Goal: Task Accomplishment & Management: Use online tool/utility

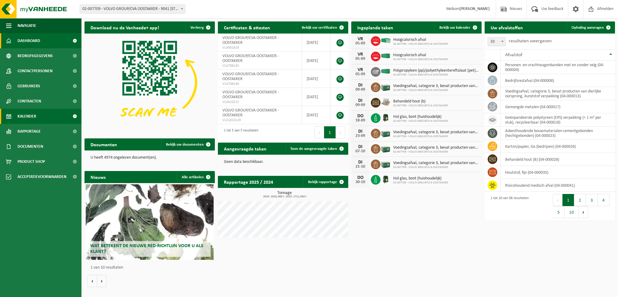
click at [33, 115] on span "Kalender" at bounding box center [26, 116] width 19 height 15
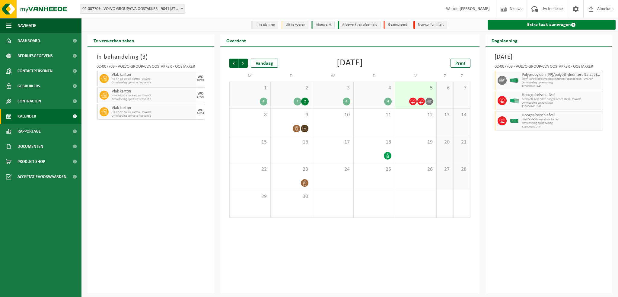
click at [524, 26] on link "Extra taak aanvragen" at bounding box center [552, 25] width 128 height 10
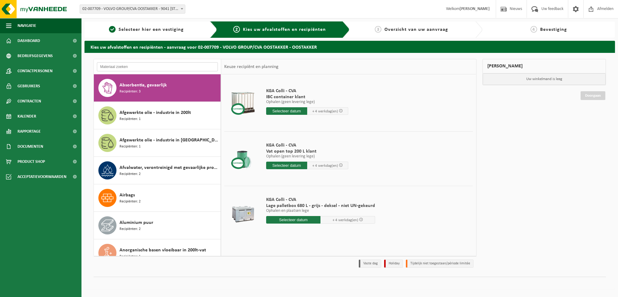
click at [118, 66] on input "text" at bounding box center [157, 66] width 121 height 9
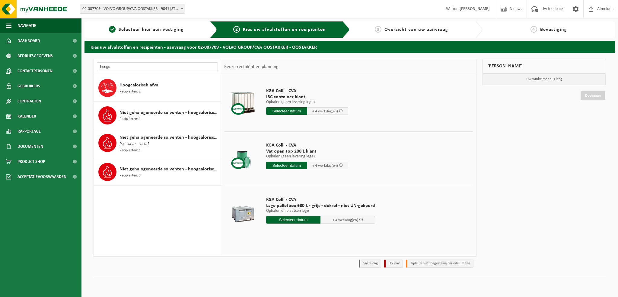
type input "hoogc"
click at [140, 89] on span "Recipiënten: 2" at bounding box center [129, 92] width 21 height 6
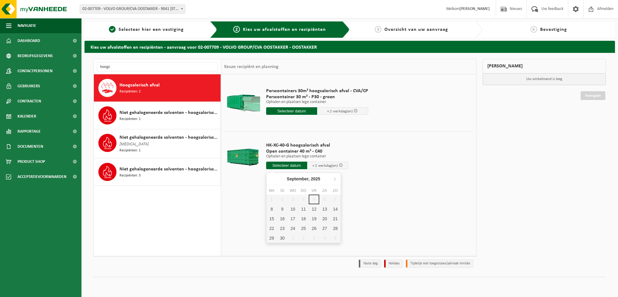
click at [290, 164] on input "text" at bounding box center [286, 165] width 41 height 8
click at [269, 207] on div "8" at bounding box center [271, 209] width 11 height 10
type input "Van 2025-09-08"
type input "2025-09-08"
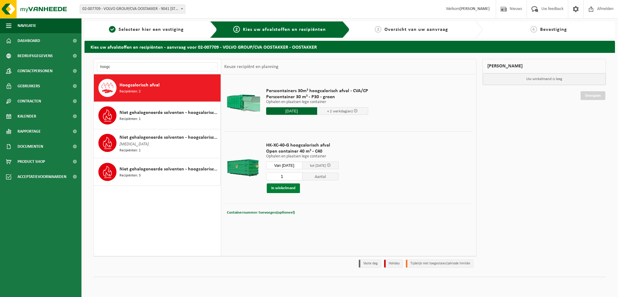
click at [282, 188] on button "In winkelmand" at bounding box center [283, 188] width 33 height 10
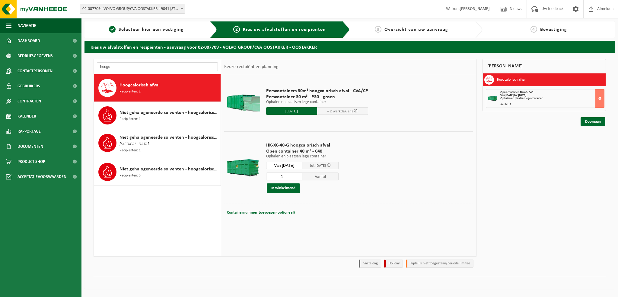
click at [115, 66] on input "hoogc" at bounding box center [157, 66] width 121 height 9
type input "h"
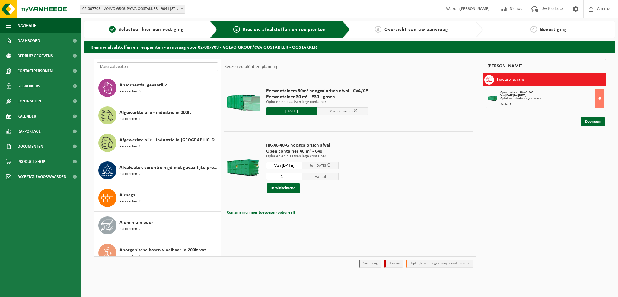
click at [128, 67] on input "text" at bounding box center [157, 66] width 121 height 9
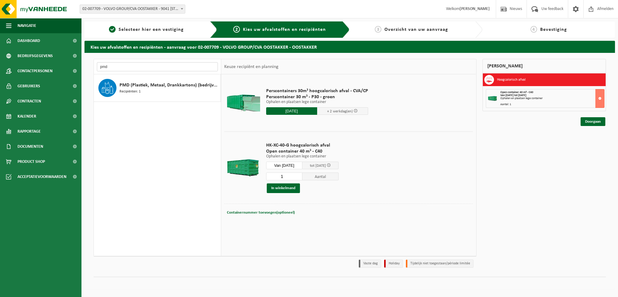
type input "pmd"
click at [142, 88] on div "PMD (Plastiek, Metaal, Drankkartons) (bedrijven) Recipiënten: 1" at bounding box center [169, 88] width 100 height 18
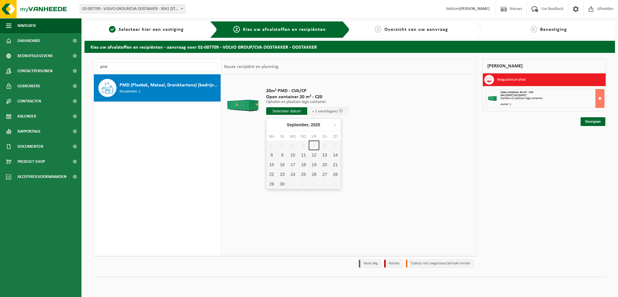
click at [291, 112] on input "text" at bounding box center [286, 111] width 41 height 8
click at [269, 155] on div "8" at bounding box center [271, 155] width 11 height 10
type input "Van 2025-09-08"
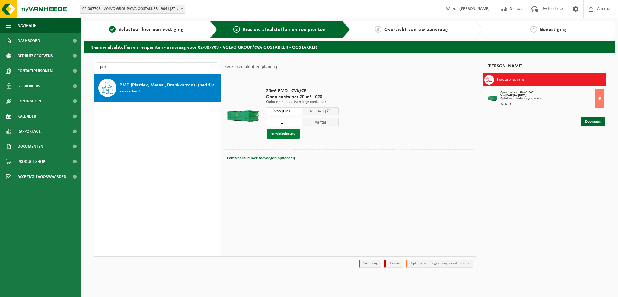
click at [276, 136] on button "In winkelmand" at bounding box center [283, 134] width 33 height 10
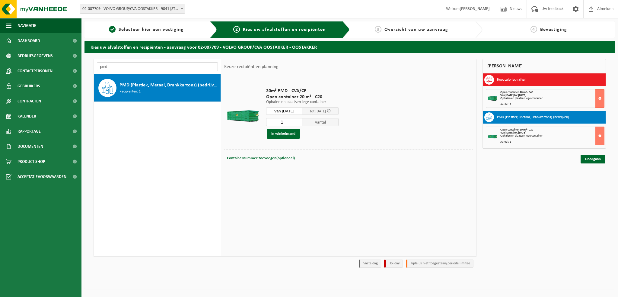
click at [106, 66] on input "pmd" at bounding box center [157, 66] width 121 height 9
click at [121, 70] on input "pmd" at bounding box center [157, 66] width 121 height 9
type input "p"
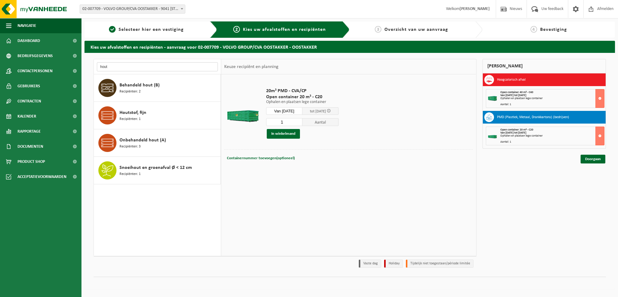
type input "hout"
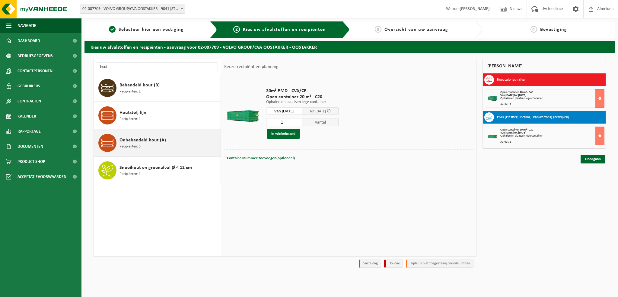
click at [152, 141] on span "Onbehandeld hout (A)" at bounding box center [142, 139] width 46 height 7
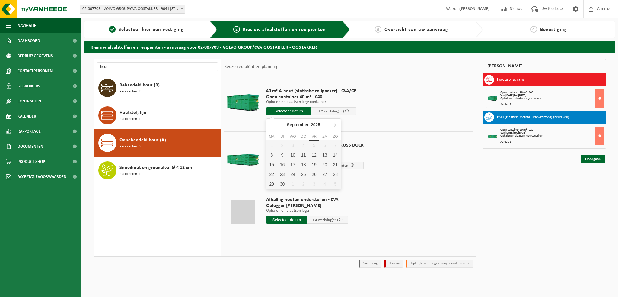
click at [283, 113] on input "text" at bounding box center [288, 111] width 45 height 8
click at [272, 157] on div "8" at bounding box center [271, 155] width 11 height 10
type input "Van 2025-09-08"
type input "2025-09-08"
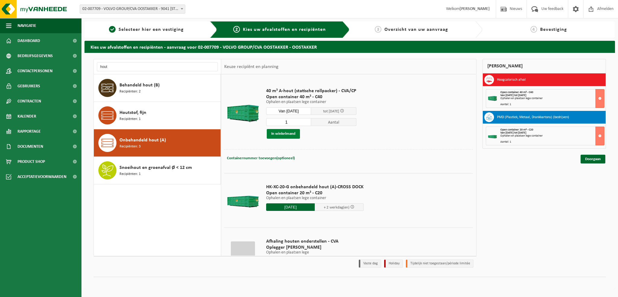
click at [280, 133] on button "In winkelmand" at bounding box center [283, 134] width 33 height 10
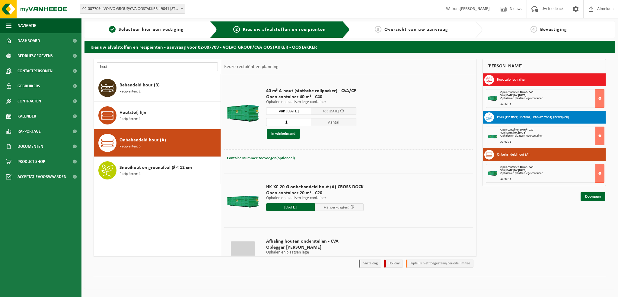
click at [116, 64] on input "hout" at bounding box center [157, 66] width 121 height 9
type input "h"
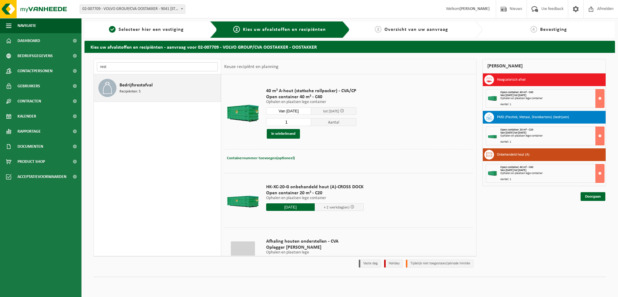
type input "rest"
click at [141, 92] on div "Bedrijfsrestafval Recipiënten: 5" at bounding box center [169, 88] width 100 height 18
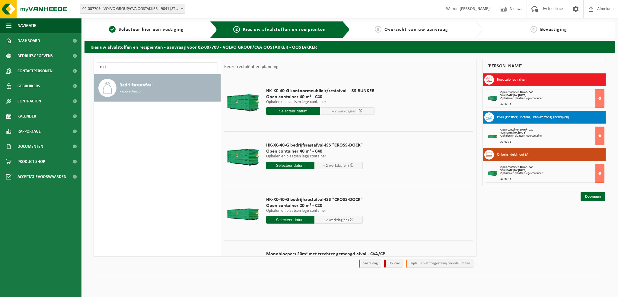
scroll to position [91, 0]
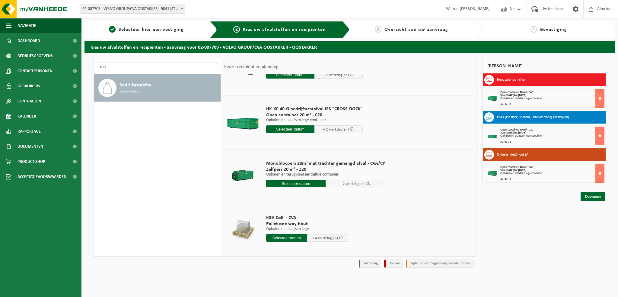
click at [290, 184] on input "text" at bounding box center [296, 184] width 60 height 8
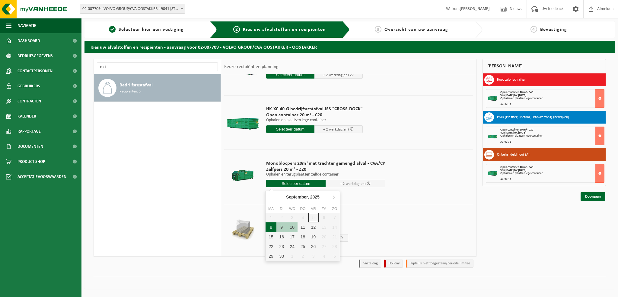
click at [271, 225] on div "8" at bounding box center [271, 227] width 11 height 10
type input "Van 2025-09-08"
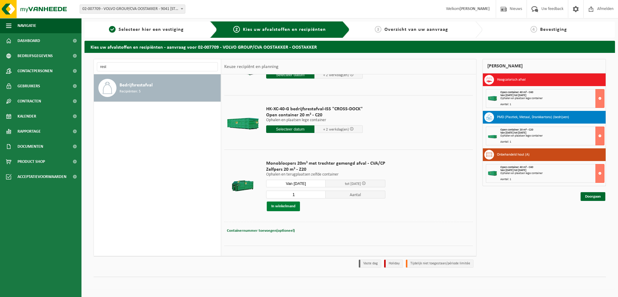
click at [283, 203] on button "In winkelmand" at bounding box center [283, 206] width 33 height 10
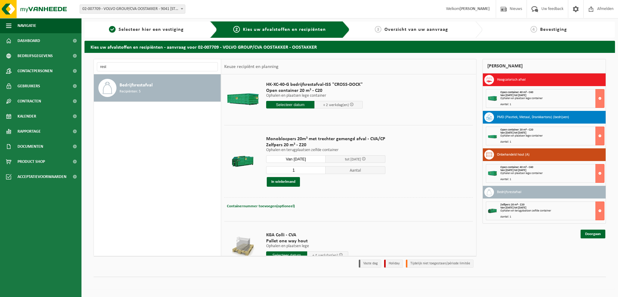
scroll to position [137, 0]
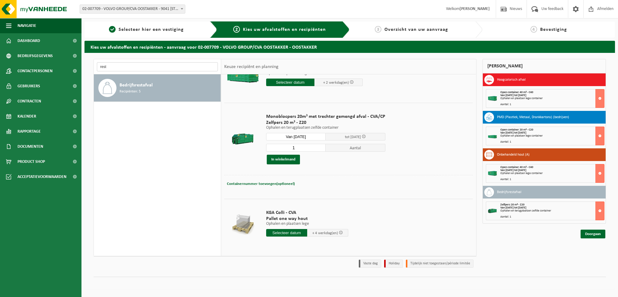
click at [121, 69] on input "rest" at bounding box center [157, 66] width 121 height 9
type input "r"
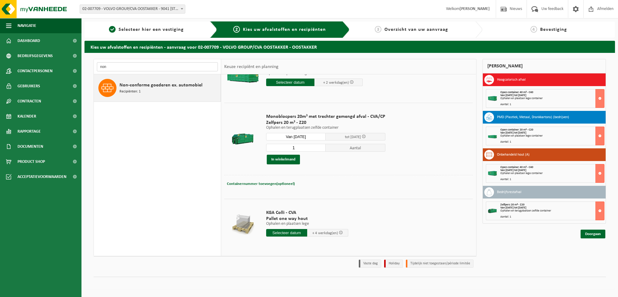
type input "non"
click at [139, 87] on span "Non-conforme goederen ex. automobiel" at bounding box center [160, 84] width 83 height 7
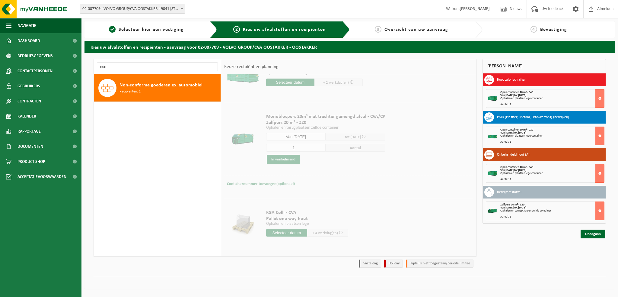
scroll to position [0, 0]
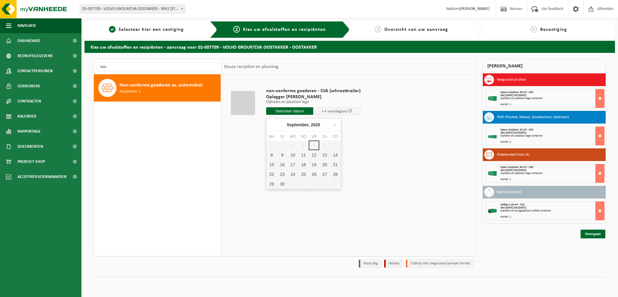
click at [296, 109] on input "text" at bounding box center [289, 111] width 47 height 8
click at [269, 155] on div "8" at bounding box center [271, 155] width 11 height 10
type input "Van 2025-09-08"
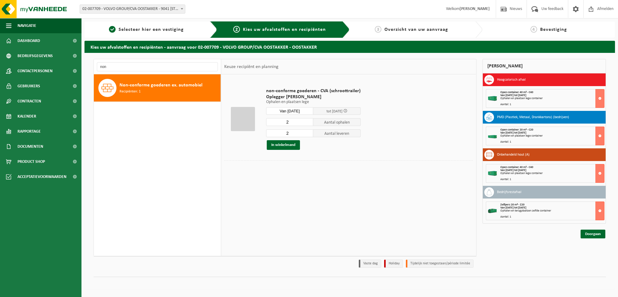
click at [291, 125] on input "2" at bounding box center [289, 122] width 47 height 8
type input "1"
click at [291, 133] on input "2" at bounding box center [289, 133] width 47 height 8
type input "1"
click at [278, 146] on button "In winkelmand" at bounding box center [283, 145] width 33 height 10
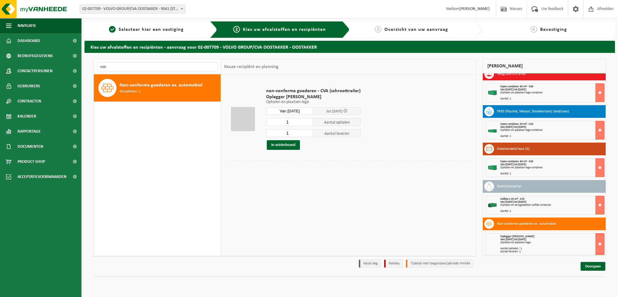
scroll to position [7, 0]
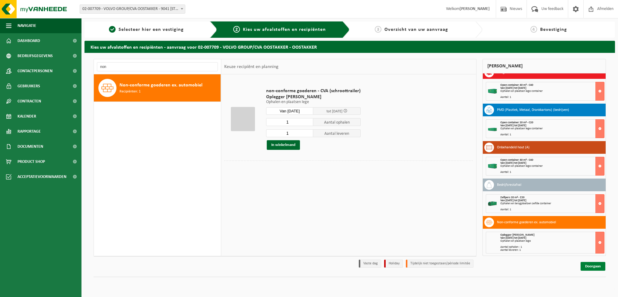
click at [595, 265] on link "Doorgaan" at bounding box center [593, 266] width 25 height 9
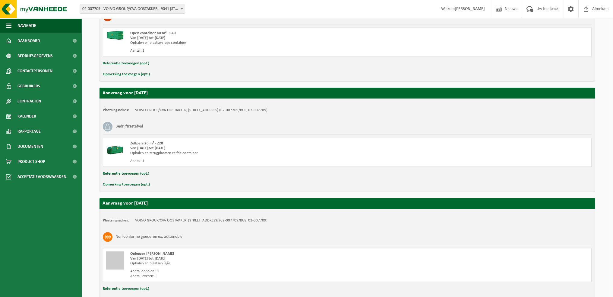
scroll to position [406, 0]
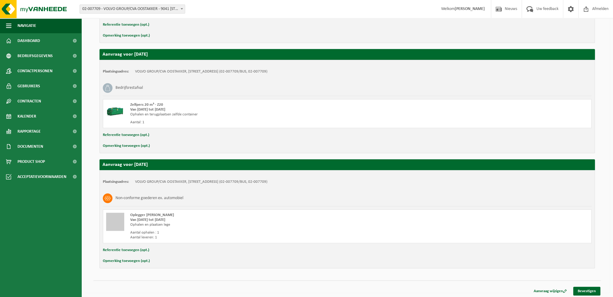
click at [116, 247] on button "Referentie toevoegen (opt.)" at bounding box center [126, 250] width 46 height 8
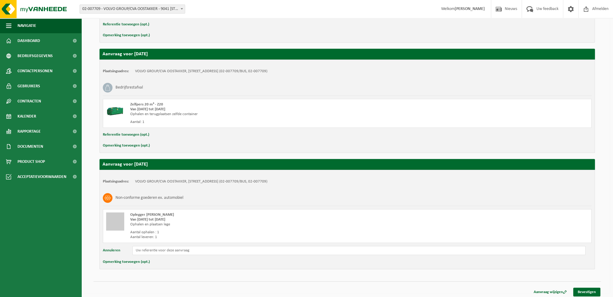
scroll to position [407, 0]
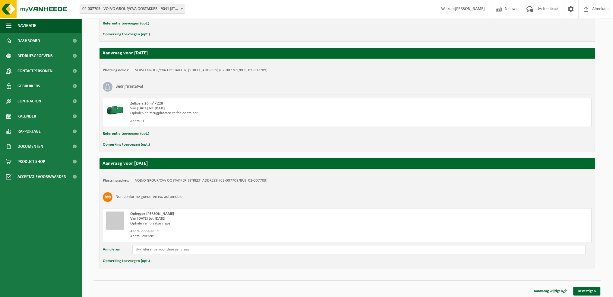
click at [128, 259] on button "Opmerking toevoegen (opt.)" at bounding box center [126, 261] width 47 height 8
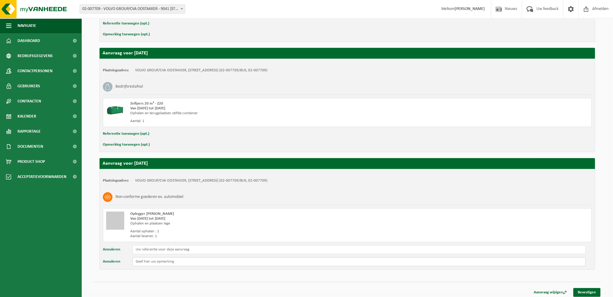
click at [143, 258] on input "text" at bounding box center [358, 261] width 453 height 9
type input "NRPL: Q_AGV_O78"
click at [584, 289] on link "Bevestigen" at bounding box center [587, 292] width 27 height 9
